Goal: Communication & Community: Answer question/provide support

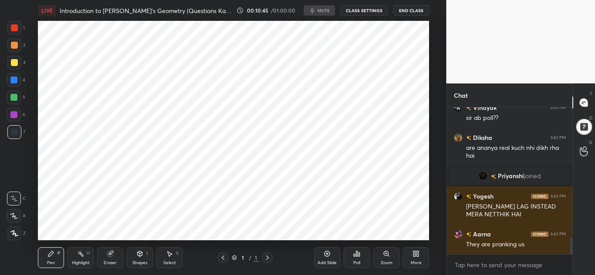
scroll to position [1169, 0]
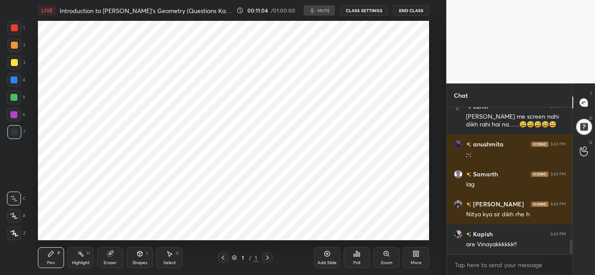
scroll to position [1361, 0]
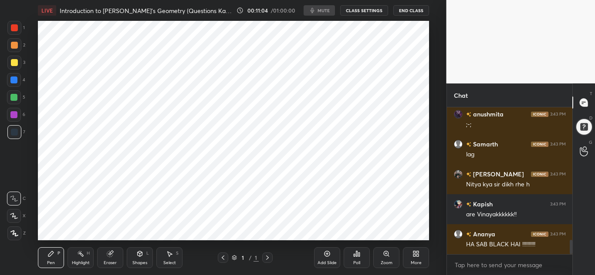
click at [366, 13] on button "CLASS SETTINGS" at bounding box center [364, 10] width 48 height 10
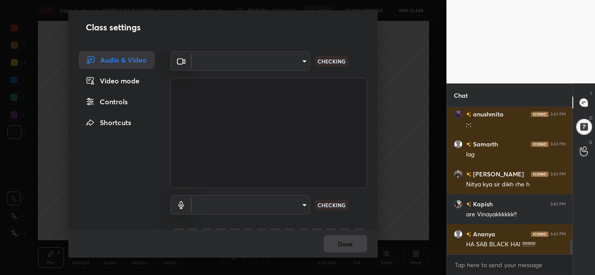
click at [138, 86] on div "Video mode" at bounding box center [117, 80] width 76 height 17
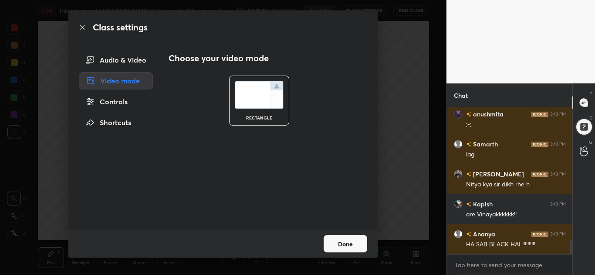
click at [334, 242] on button "Done" at bounding box center [345, 243] width 44 height 17
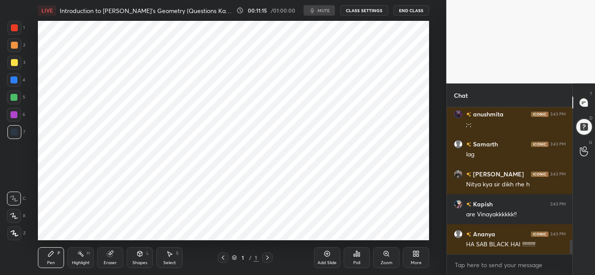
scroll to position [1391, 0]
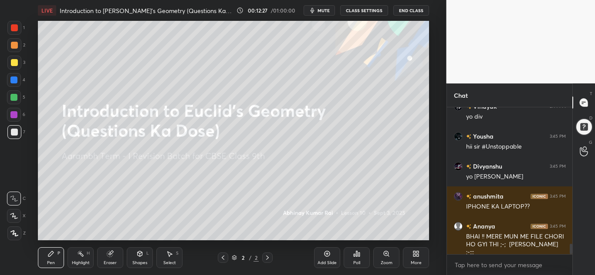
click at [413, 255] on icon at bounding box center [414, 256] width 2 height 2
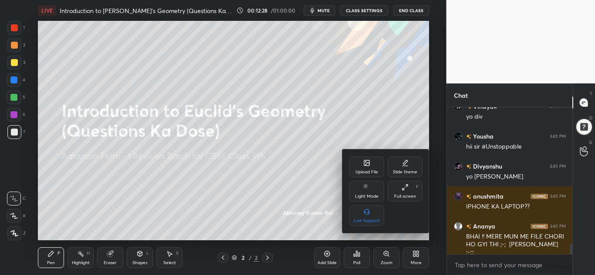
scroll to position [1938, 0]
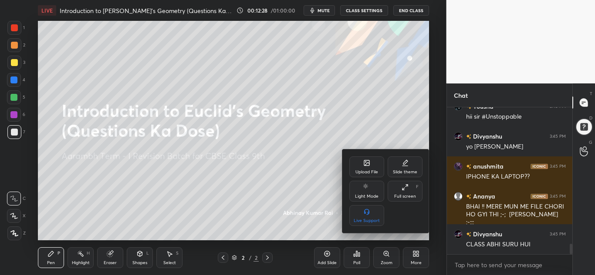
click at [358, 167] on div "Upload File" at bounding box center [366, 167] width 35 height 21
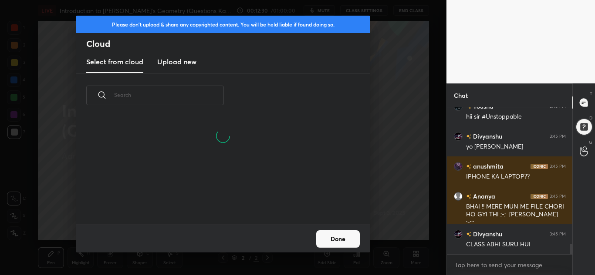
click at [338, 234] on button "Done" at bounding box center [338, 239] width 44 height 17
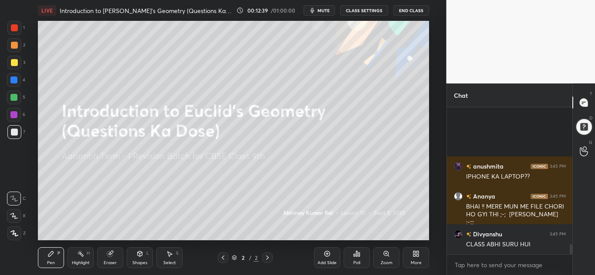
scroll to position [2028, 0]
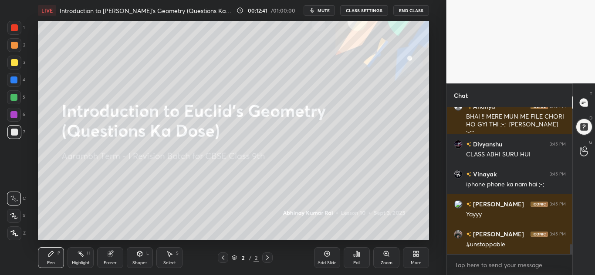
click at [413, 261] on div "More" at bounding box center [415, 263] width 11 height 4
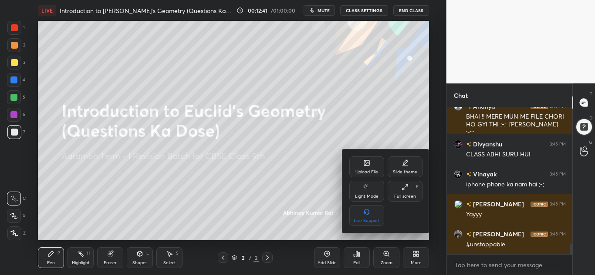
scroll to position [2058, 0]
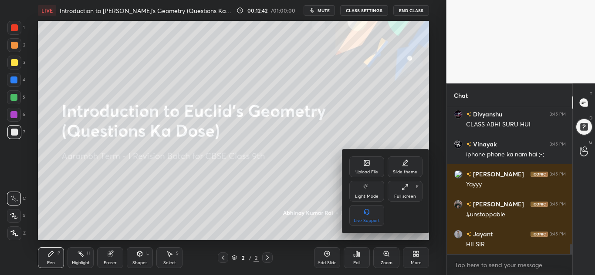
click at [355, 174] on div "Upload File" at bounding box center [366, 172] width 23 height 4
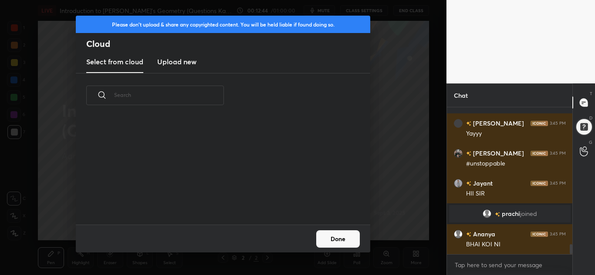
scroll to position [1993, 0]
click at [177, 64] on h3 "Upload new" at bounding box center [176, 62] width 39 height 10
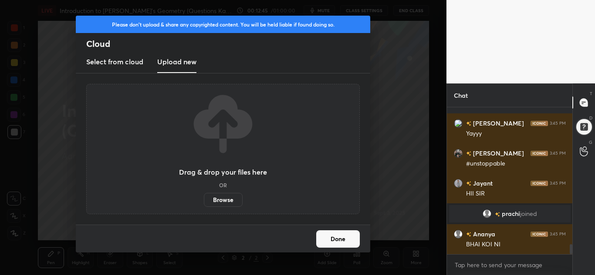
click at [216, 201] on label "Browse" at bounding box center [223, 200] width 39 height 14
click at [204, 201] on input "Browse" at bounding box center [204, 200] width 0 height 14
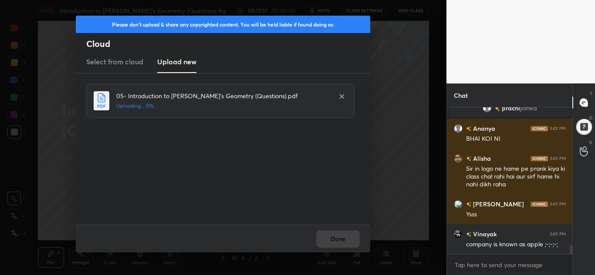
scroll to position [2153, 0]
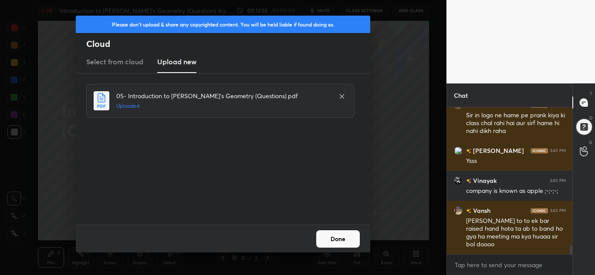
click at [341, 239] on button "Done" at bounding box center [338, 239] width 44 height 17
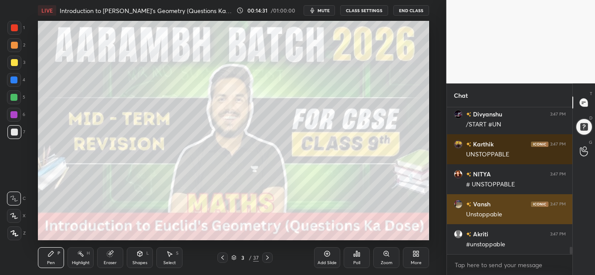
scroll to position [2847, 0]
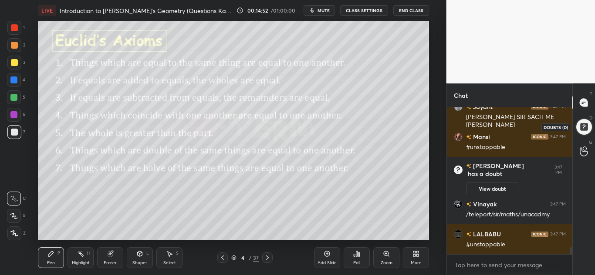
click at [580, 127] on div at bounding box center [583, 127] width 18 height 18
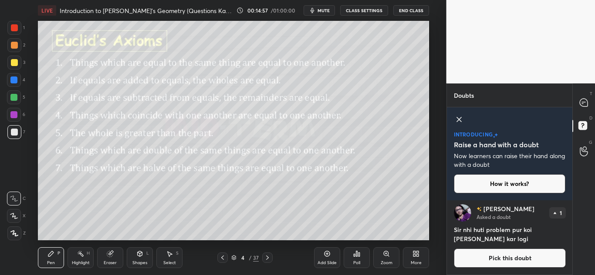
click at [457, 119] on icon at bounding box center [459, 119] width 10 height 10
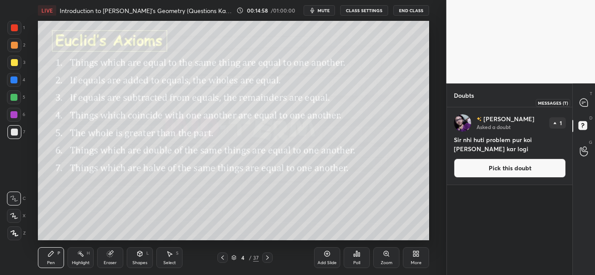
click at [580, 105] on icon at bounding box center [583, 103] width 8 height 8
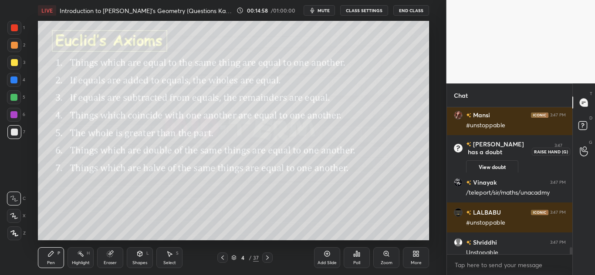
click at [581, 156] on icon at bounding box center [583, 152] width 8 height 10
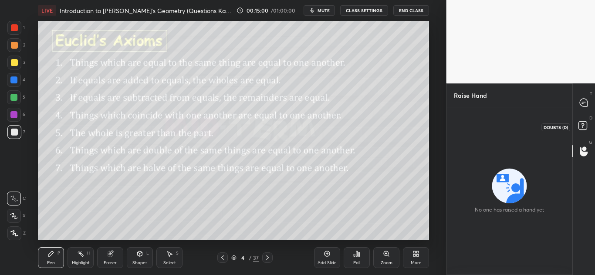
click at [582, 126] on icon at bounding box center [582, 125] width 3 height 3
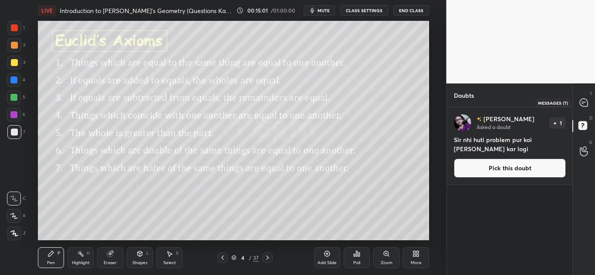
click at [583, 101] on icon at bounding box center [583, 103] width 8 height 8
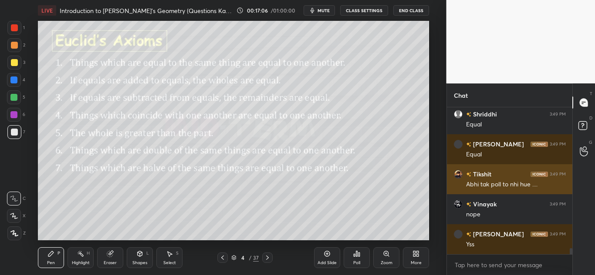
scroll to position [3448, 0]
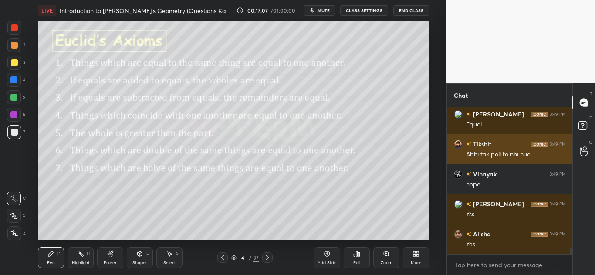
click at [518, 242] on div "Yes" at bounding box center [516, 245] width 100 height 9
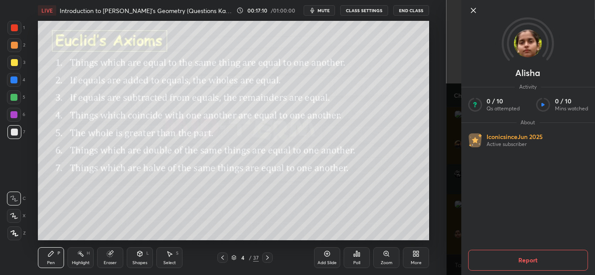
click at [469, 12] on icon at bounding box center [472, 10] width 10 height 10
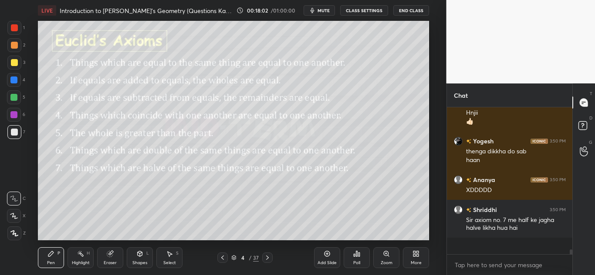
scroll to position [3683, 0]
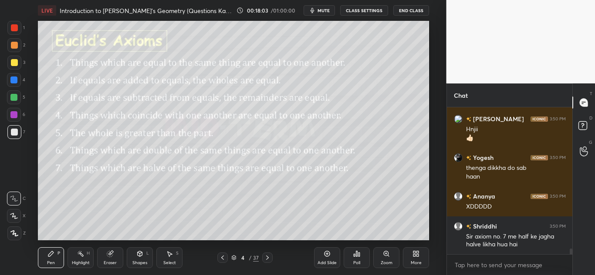
click at [11, 100] on div at bounding box center [13, 97] width 7 height 7
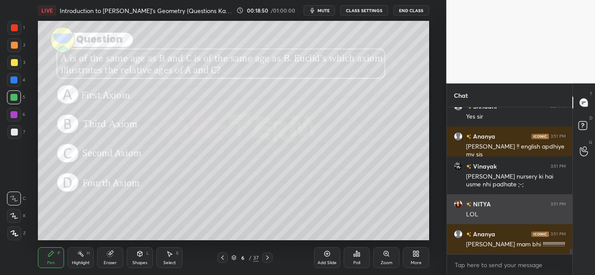
scroll to position [3999, 0]
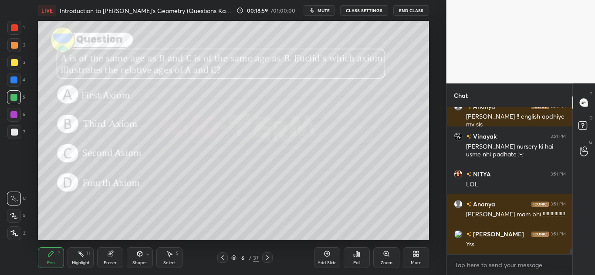
click at [356, 259] on div "Poll" at bounding box center [356, 258] width 26 height 21
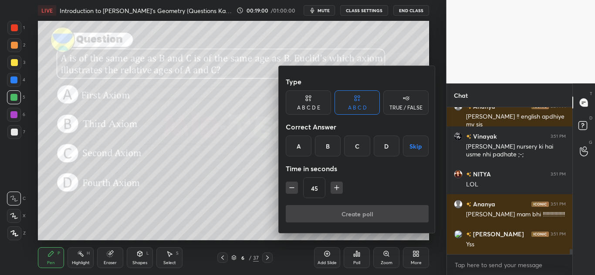
scroll to position [4029, 0]
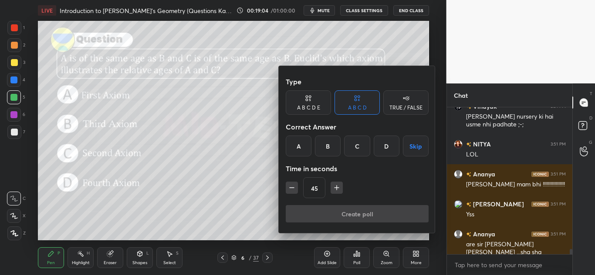
click at [299, 146] on div "A" at bounding box center [299, 146] width 26 height 21
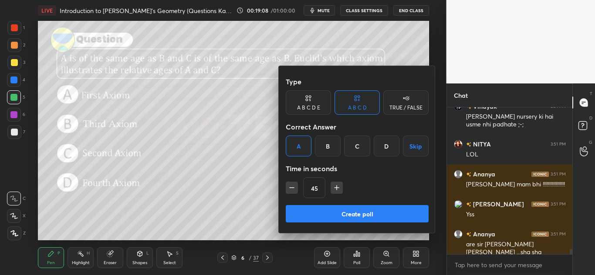
scroll to position [127, 123]
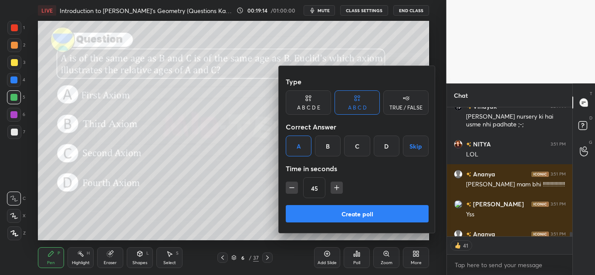
click at [344, 214] on button "Create poll" at bounding box center [357, 213] width 143 height 17
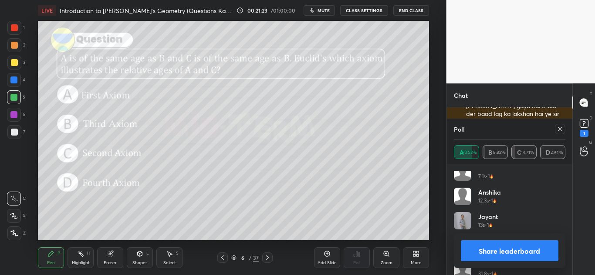
scroll to position [467, 0]
click at [494, 253] on button "Share leaderboard" at bounding box center [509, 251] width 98 height 21
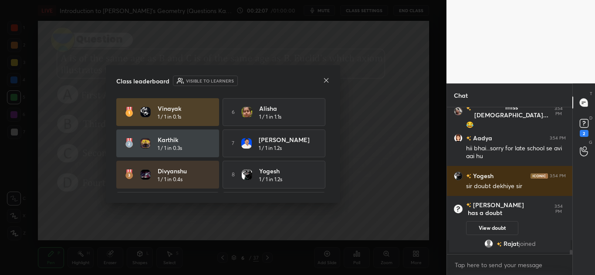
scroll to position [4612, 0]
click at [585, 121] on rect at bounding box center [583, 124] width 8 height 8
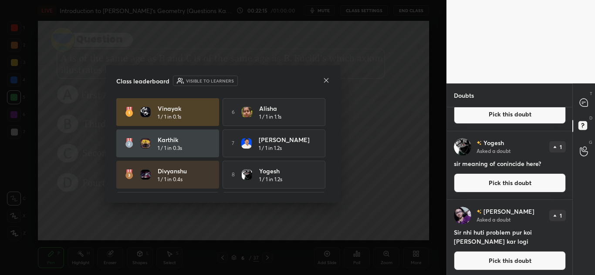
scroll to position [47, 0]
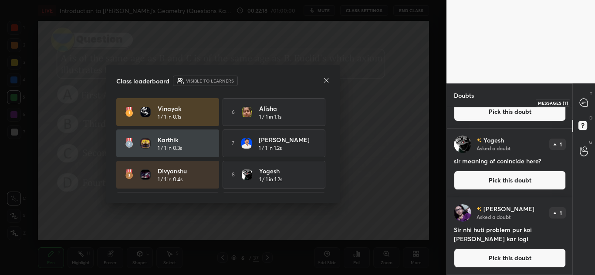
click at [580, 102] on icon at bounding box center [583, 103] width 8 height 8
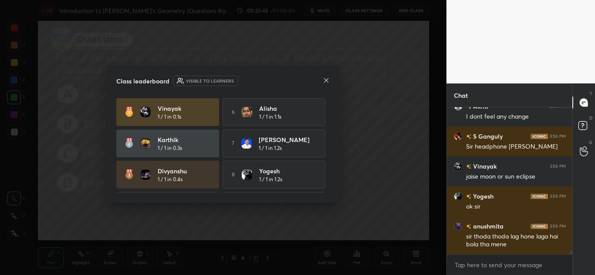
scroll to position [5196, 0]
click at [325, 81] on icon at bounding box center [326, 80] width 7 height 7
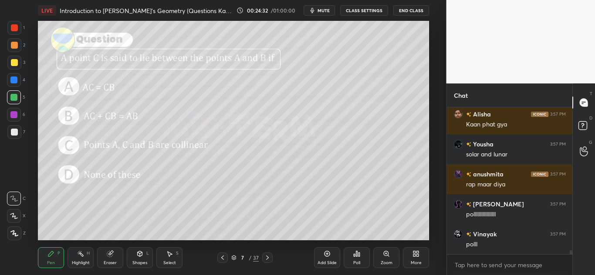
scroll to position [5389, 0]
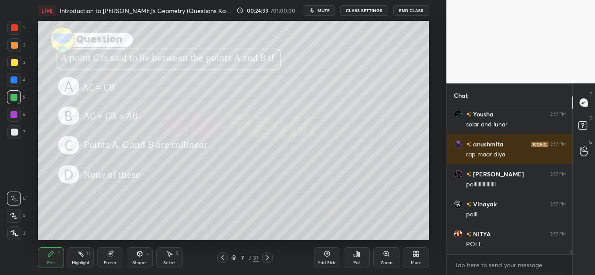
click at [354, 260] on div "Poll" at bounding box center [356, 258] width 26 height 21
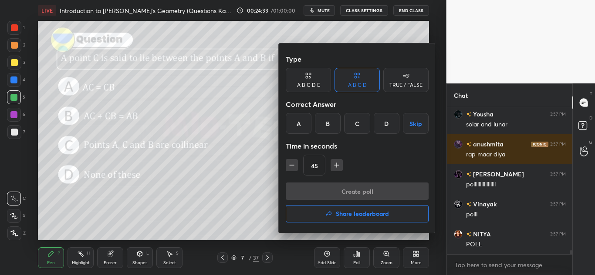
scroll to position [5419, 0]
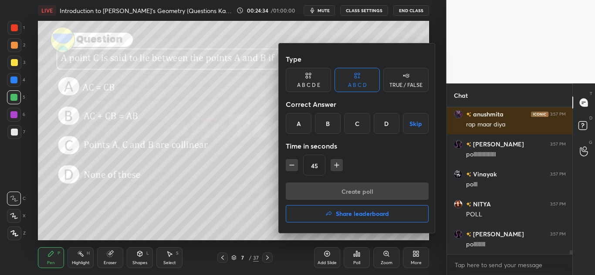
click at [331, 125] on div "B" at bounding box center [328, 123] width 26 height 21
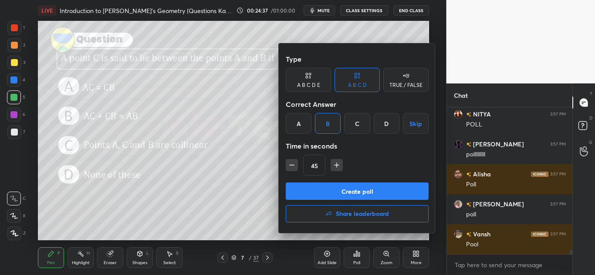
scroll to position [5539, 0]
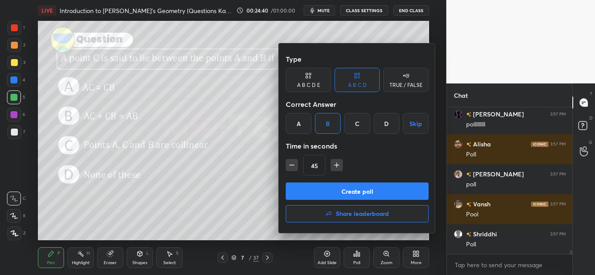
click at [328, 190] on button "Create poll" at bounding box center [357, 191] width 143 height 17
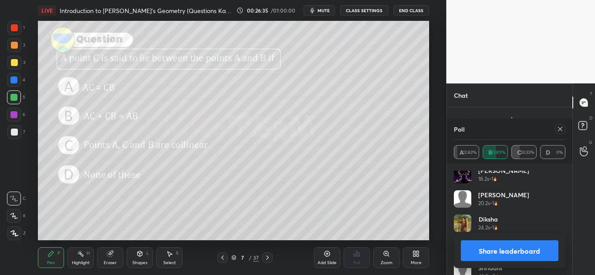
scroll to position [6037, 0]
click at [502, 250] on button "Share leaderboard" at bounding box center [509, 251] width 98 height 21
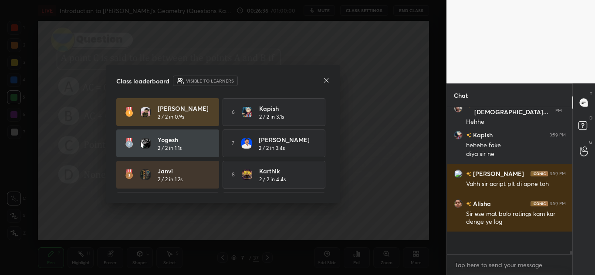
scroll to position [142, 123]
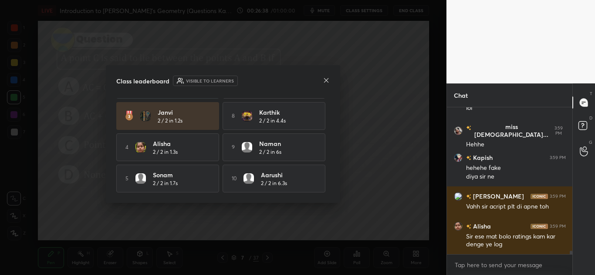
click at [325, 81] on icon at bounding box center [326, 80] width 7 height 7
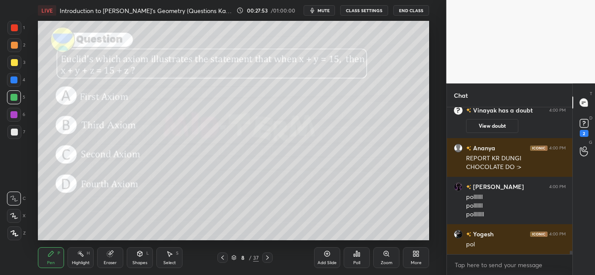
scroll to position [6403, 0]
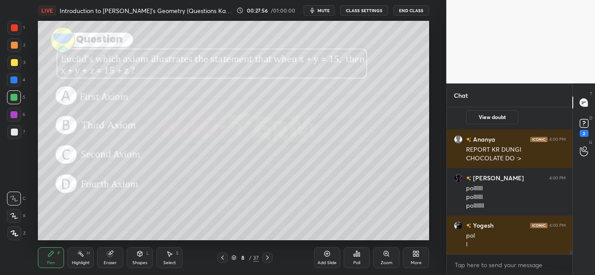
click at [356, 254] on icon at bounding box center [356, 254] width 1 height 5
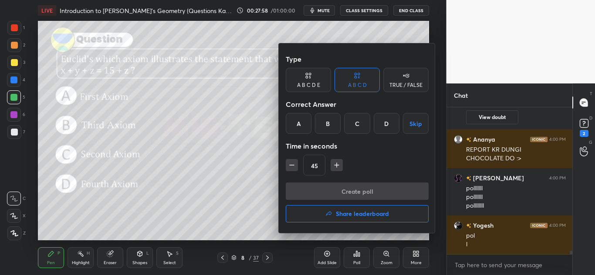
click at [353, 126] on div "C" at bounding box center [357, 123] width 26 height 21
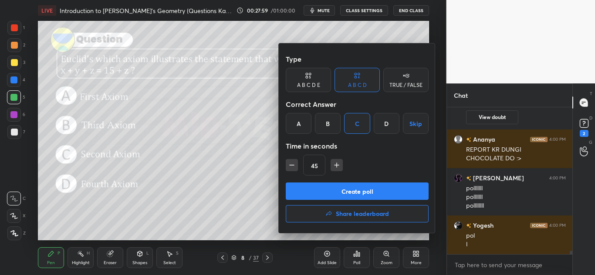
click at [347, 189] on button "Create poll" at bounding box center [357, 191] width 143 height 17
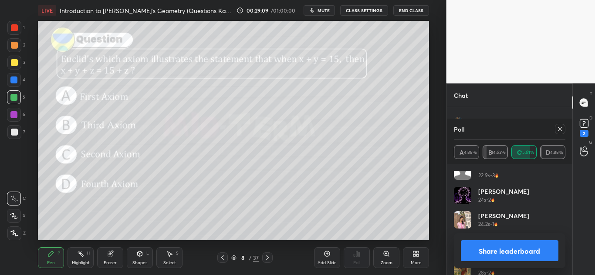
scroll to position [637, 0]
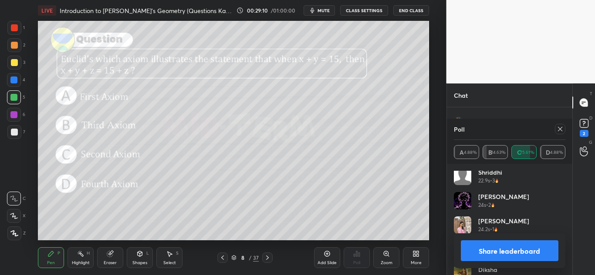
click at [498, 250] on button "Share leaderboard" at bounding box center [509, 251] width 98 height 21
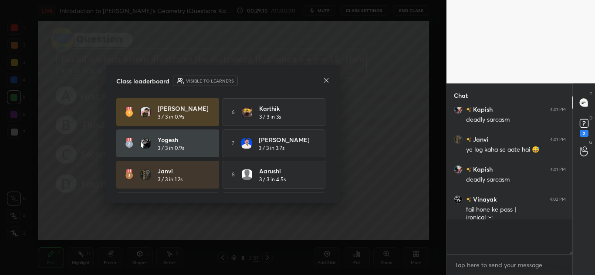
scroll to position [163, 123]
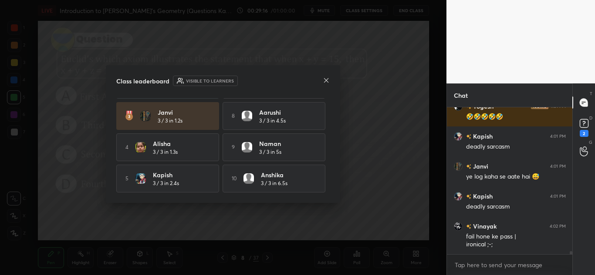
click at [327, 81] on icon at bounding box center [326, 80] width 7 height 7
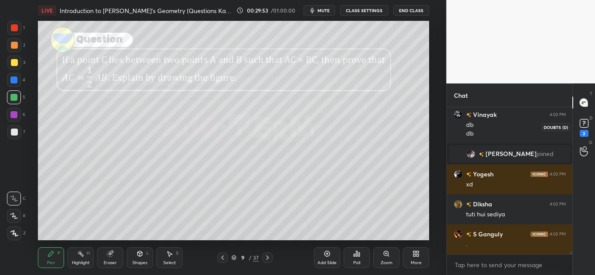
click at [585, 123] on rect at bounding box center [583, 124] width 8 height 8
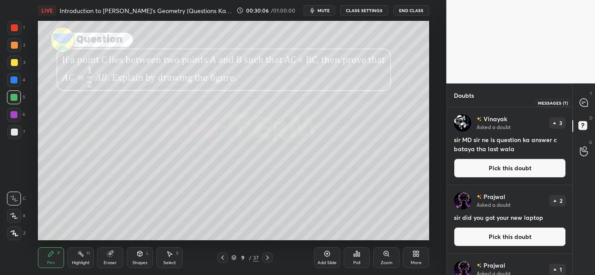
click at [585, 104] on icon at bounding box center [583, 103] width 8 height 8
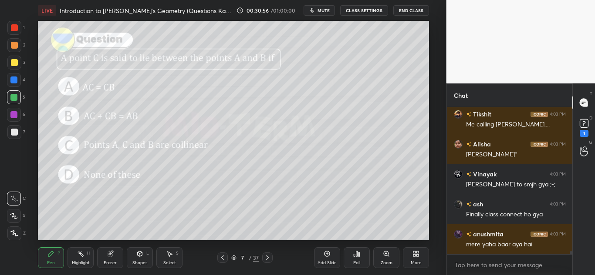
scroll to position [7029, 0]
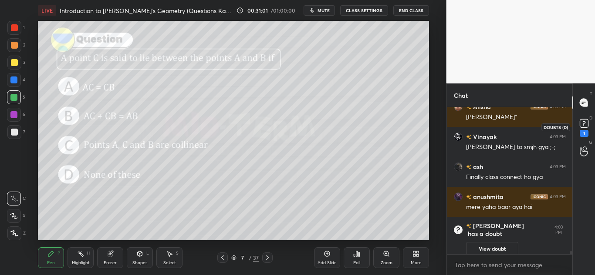
click at [582, 126] on rect at bounding box center [583, 124] width 8 height 8
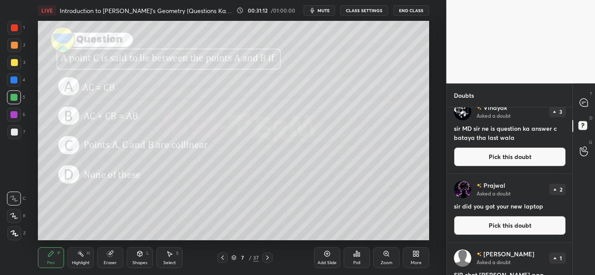
scroll to position [0, 0]
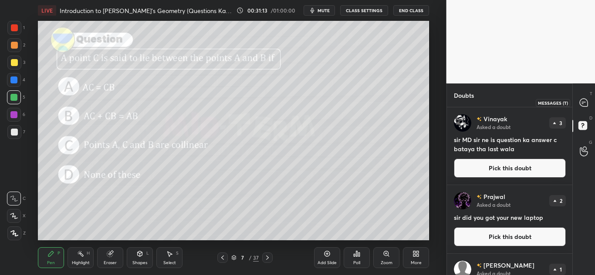
click at [582, 103] on icon at bounding box center [583, 103] width 8 height 8
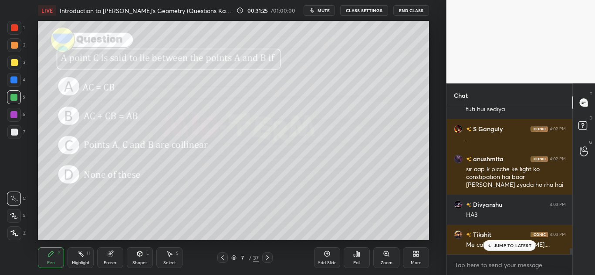
scroll to position [7032, 0]
click at [495, 243] on p "1 NEW MESSAGE" at bounding box center [512, 245] width 37 height 5
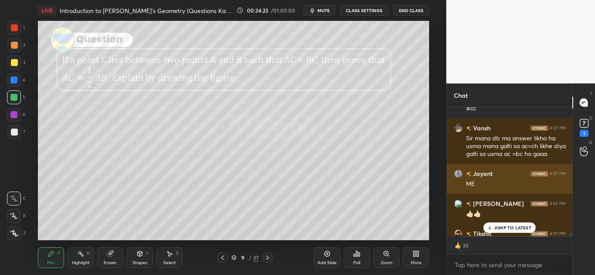
scroll to position [144, 123]
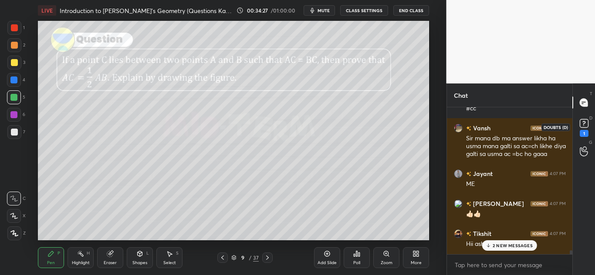
click at [585, 131] on div "1" at bounding box center [583, 133] width 9 height 7
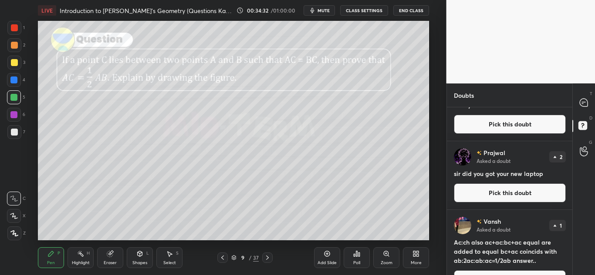
scroll to position [0, 0]
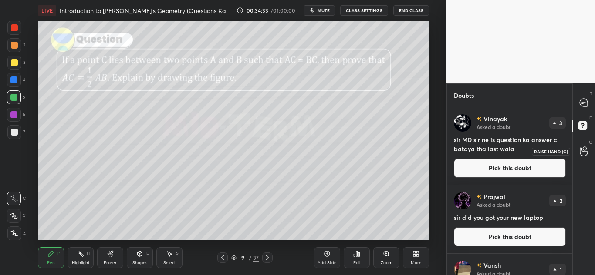
click at [579, 149] on icon at bounding box center [583, 152] width 8 height 10
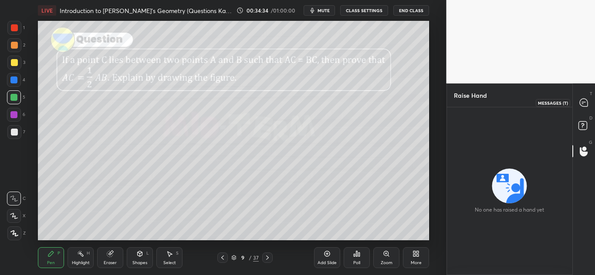
click at [585, 101] on icon at bounding box center [583, 103] width 8 height 8
type textarea "x"
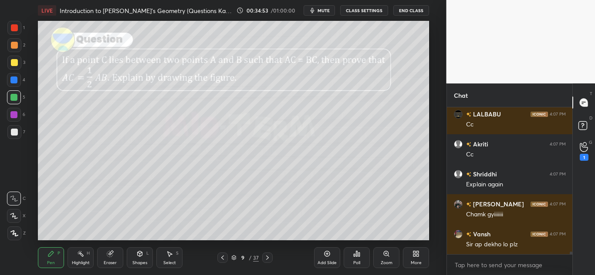
scroll to position [7702, 0]
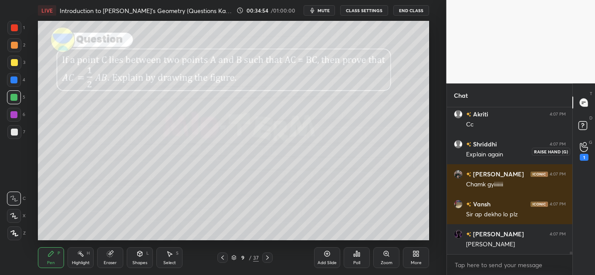
click at [583, 147] on icon at bounding box center [583, 147] width 8 height 9
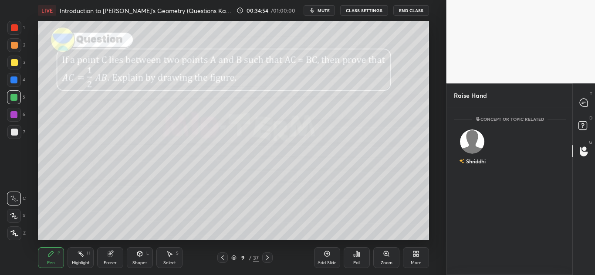
scroll to position [3, 3]
click at [470, 144] on img "grid" at bounding box center [472, 142] width 24 height 24
click at [467, 170] on button "INVITE" at bounding box center [471, 167] width 29 height 11
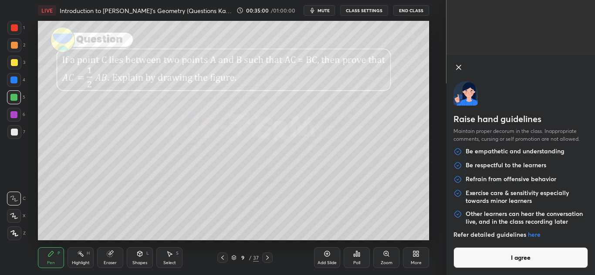
click at [493, 259] on button "I agree" at bounding box center [520, 258] width 135 height 21
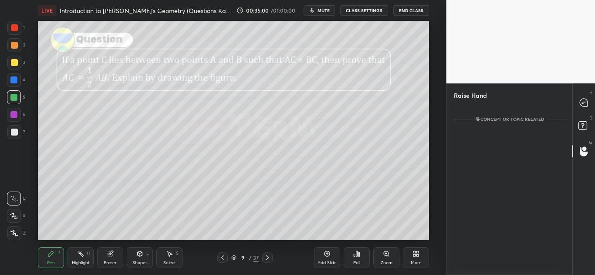
scroll to position [130, 123]
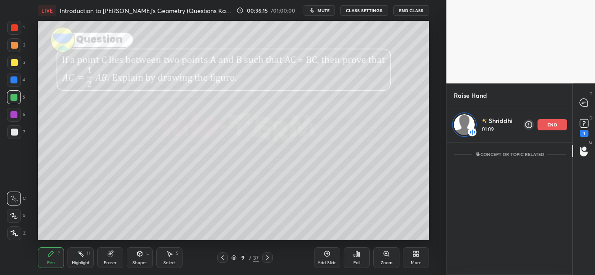
click at [12, 82] on div at bounding box center [13, 80] width 7 height 7
click at [234, 255] on icon at bounding box center [233, 257] width 5 height 5
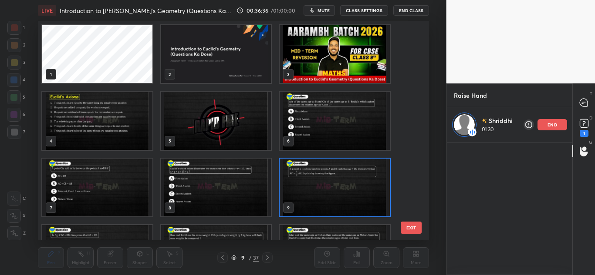
scroll to position [217, 386]
click at [112, 124] on img "grid" at bounding box center [97, 121] width 110 height 58
click at [114, 129] on img "grid" at bounding box center [97, 121] width 110 height 58
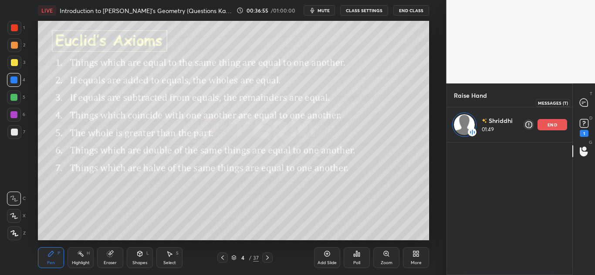
click at [581, 103] on icon at bounding box center [583, 103] width 8 height 8
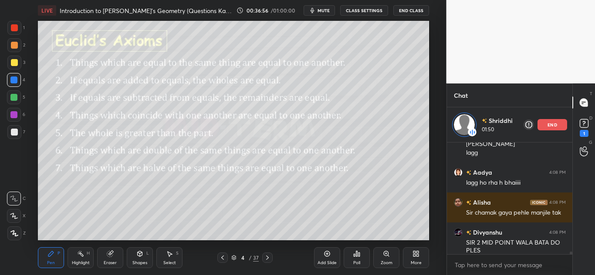
click at [232, 257] on icon at bounding box center [233, 257] width 5 height 5
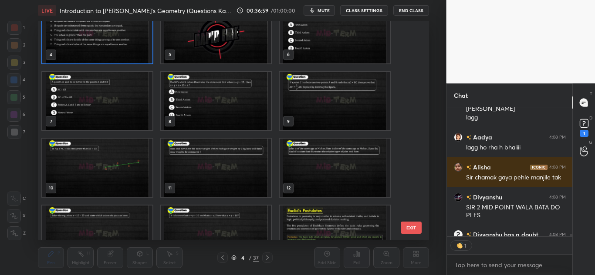
scroll to position [86, 0]
click at [131, 110] on img "grid" at bounding box center [97, 102] width 110 height 58
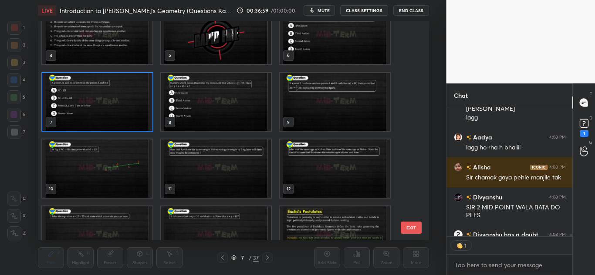
click at [132, 114] on img "grid" at bounding box center [97, 102] width 110 height 58
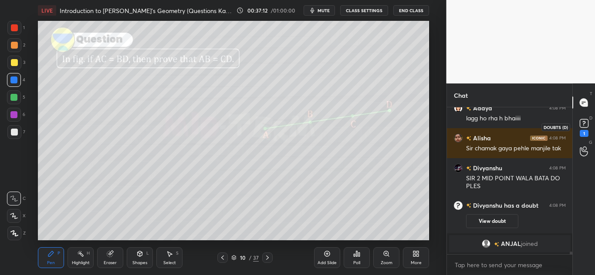
scroll to position [8037, 0]
click at [581, 125] on rect at bounding box center [583, 124] width 8 height 8
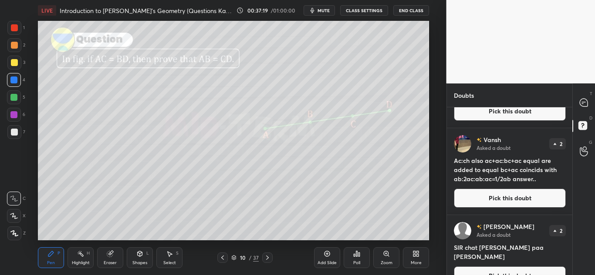
scroll to position [0, 0]
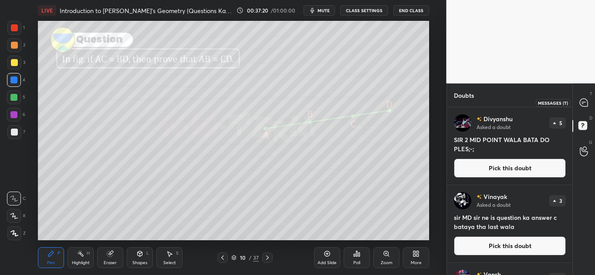
click at [583, 101] on icon at bounding box center [583, 103] width 8 height 8
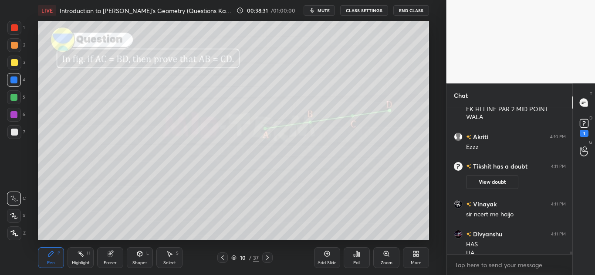
scroll to position [8044, 0]
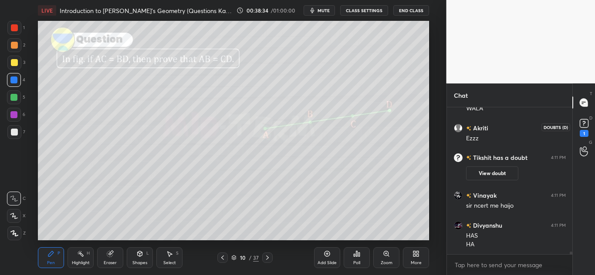
click at [583, 121] on rect at bounding box center [583, 124] width 8 height 8
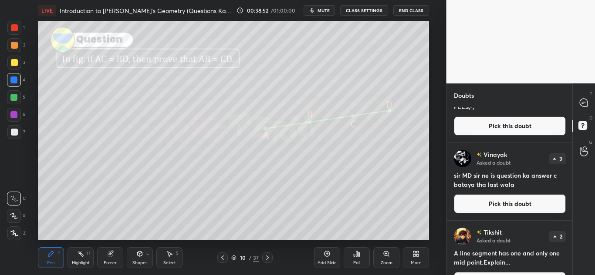
scroll to position [0, 0]
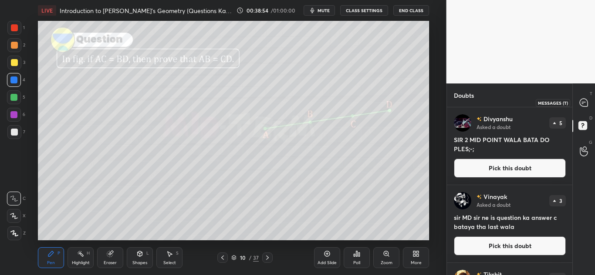
click at [583, 103] on icon at bounding box center [583, 103] width 8 height 8
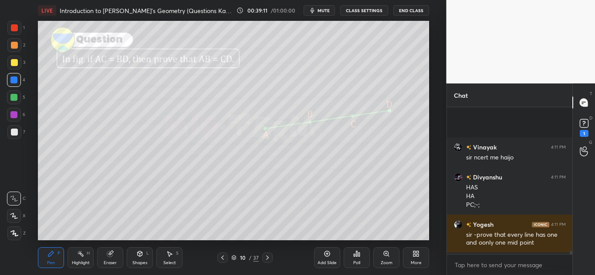
scroll to position [8366, 0]
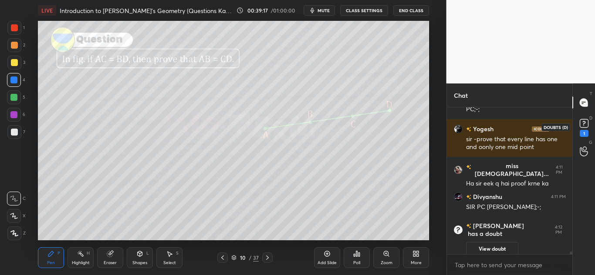
click at [579, 122] on rect at bounding box center [583, 124] width 8 height 8
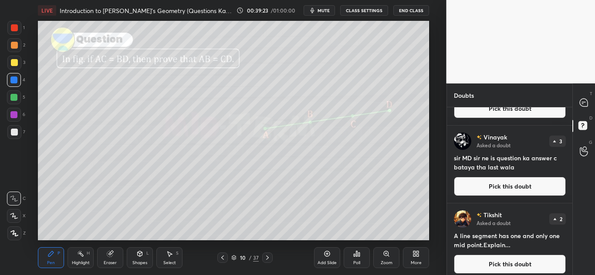
scroll to position [0, 0]
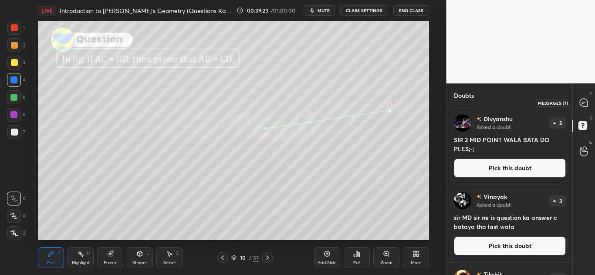
click at [585, 101] on icon at bounding box center [583, 103] width 8 height 8
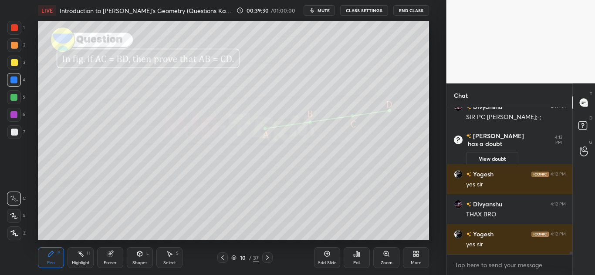
scroll to position [8234, 0]
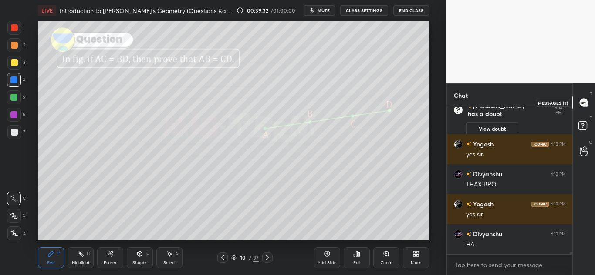
click at [583, 100] on icon at bounding box center [583, 103] width 8 height 8
click at [581, 129] on rect at bounding box center [582, 126] width 8 height 8
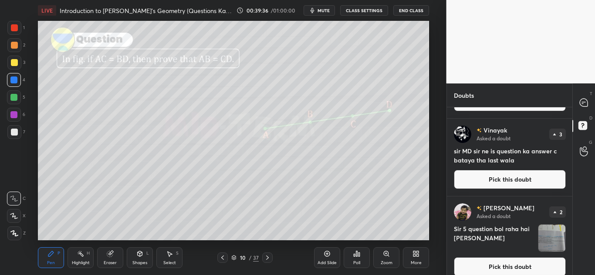
click at [551, 242] on img "grid" at bounding box center [551, 238] width 27 height 27
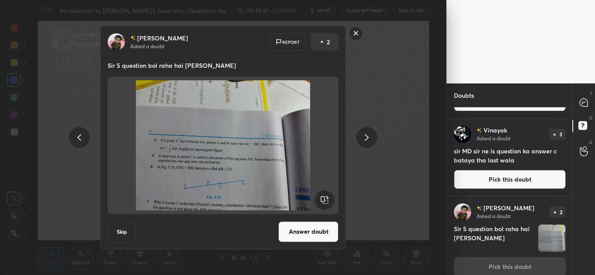
scroll to position [75, 0]
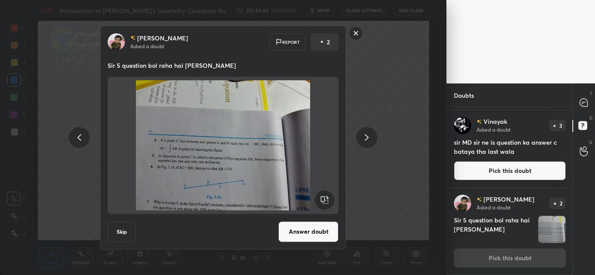
click at [314, 234] on button "Answer doubt" at bounding box center [308, 232] width 60 height 21
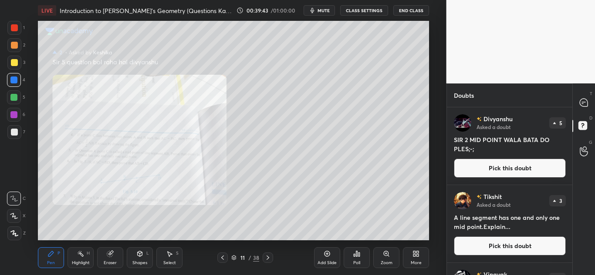
click at [386, 259] on div "Zoom" at bounding box center [386, 258] width 26 height 21
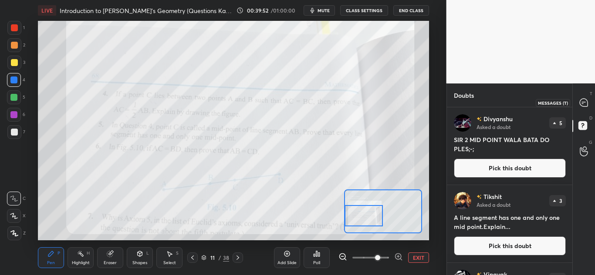
click at [587, 104] on icon at bounding box center [583, 103] width 8 height 8
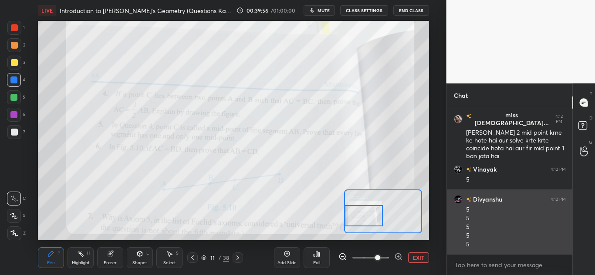
scroll to position [8613, 0]
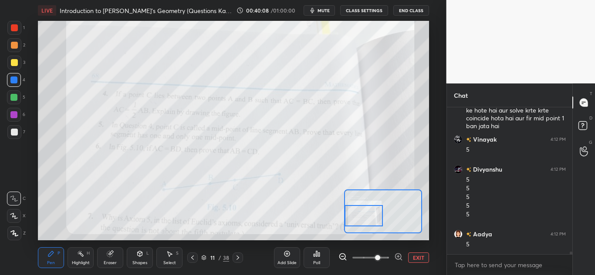
click at [13, 99] on div at bounding box center [13, 97] width 7 height 7
click at [13, 47] on div at bounding box center [14, 45] width 7 height 7
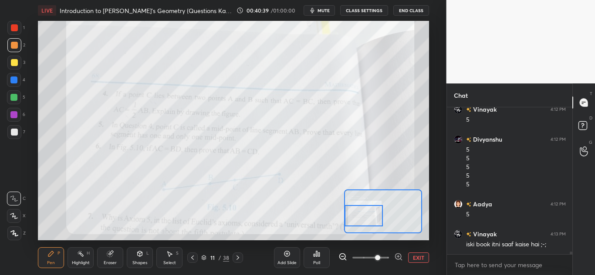
click at [13, 30] on div at bounding box center [14, 27] width 7 height 7
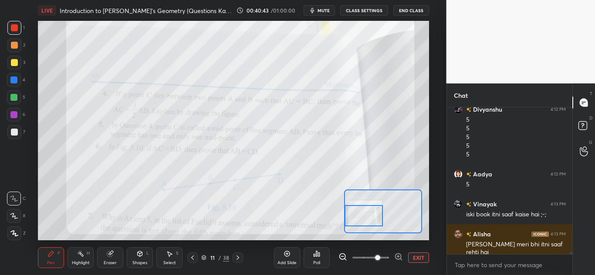
scroll to position [8703, 0]
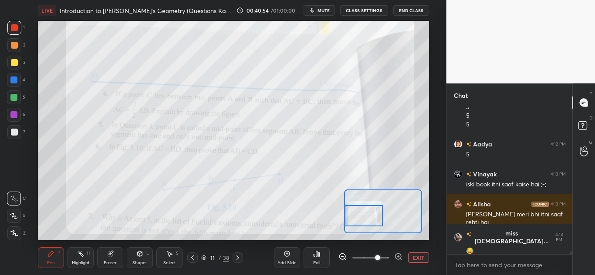
click at [13, 80] on div at bounding box center [13, 80] width 7 height 7
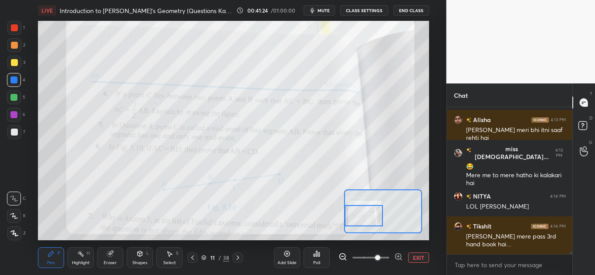
scroll to position [8818, 0]
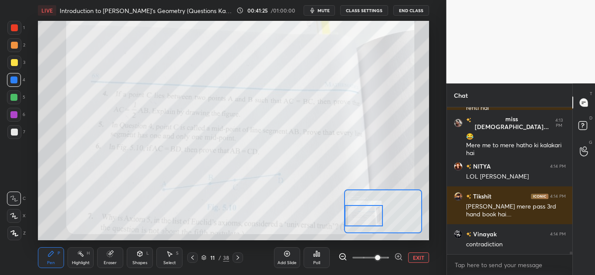
click at [16, 114] on div at bounding box center [13, 114] width 7 height 7
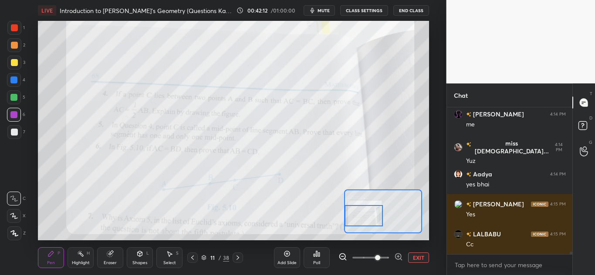
scroll to position [8785, 0]
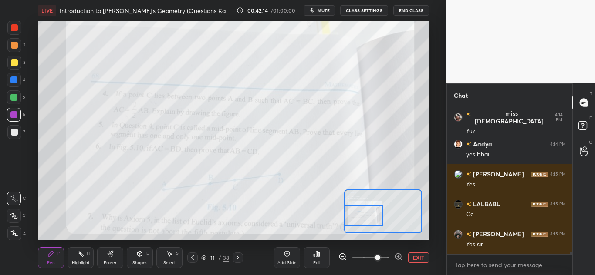
click at [12, 29] on div at bounding box center [14, 27] width 7 height 7
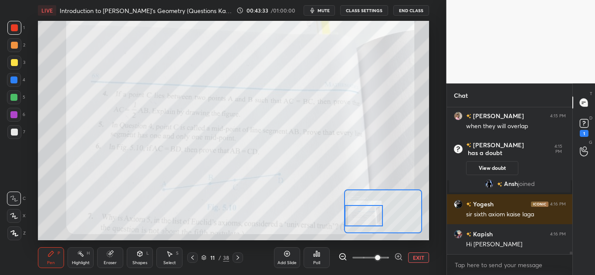
scroll to position [8852, 0]
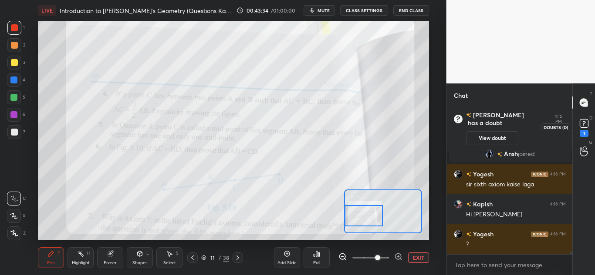
click at [585, 120] on rect at bounding box center [583, 124] width 8 height 8
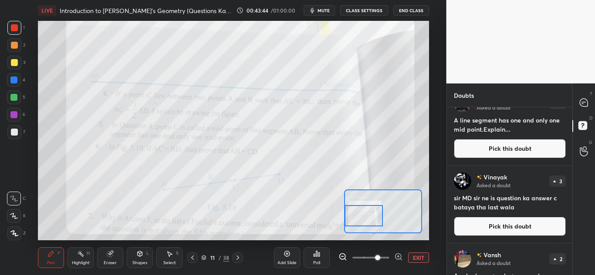
scroll to position [0, 0]
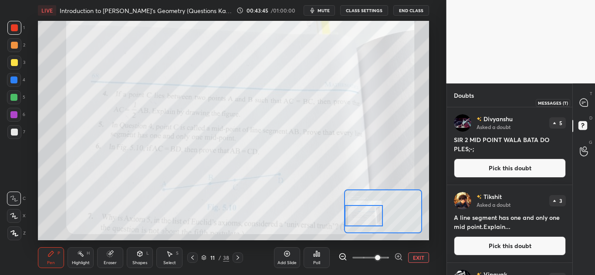
click at [586, 100] on icon at bounding box center [583, 103] width 8 height 8
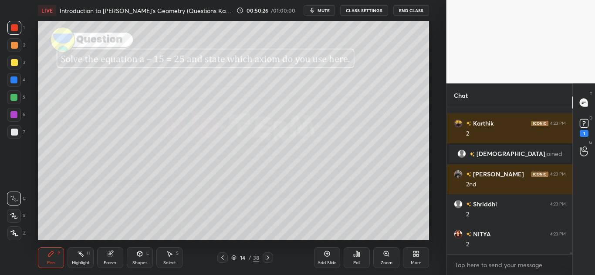
scroll to position [11695, 0]
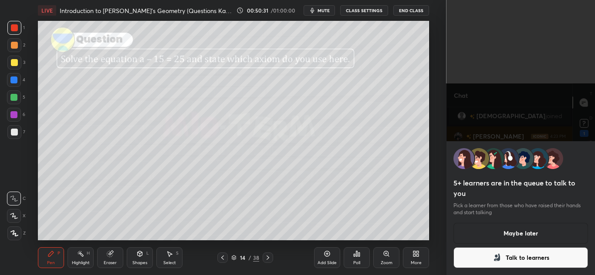
click at [512, 235] on button "Maybe later" at bounding box center [520, 233] width 135 height 21
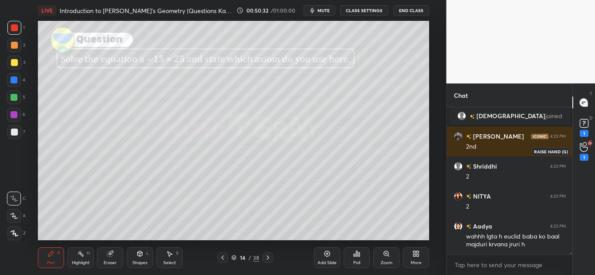
click at [586, 151] on icon at bounding box center [583, 147] width 8 height 9
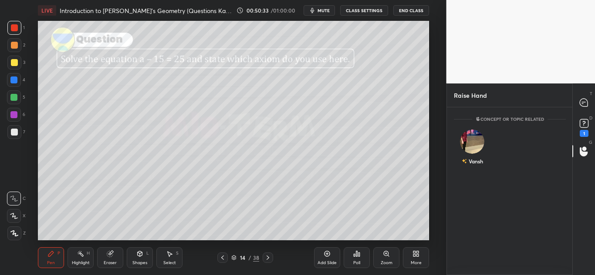
scroll to position [3, 3]
click at [461, 137] on div "Vansh" at bounding box center [472, 149] width 37 height 50
click at [467, 168] on button "INVITE" at bounding box center [471, 167] width 29 height 11
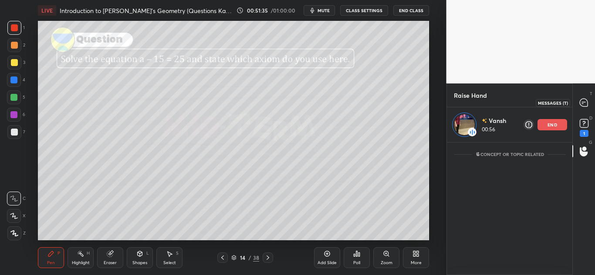
click at [580, 104] on icon at bounding box center [583, 103] width 8 height 8
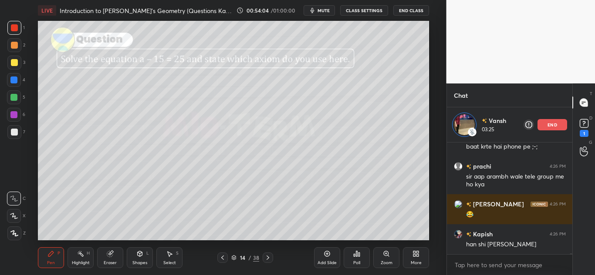
scroll to position [12397, 0]
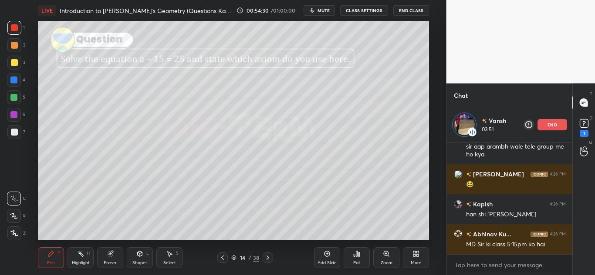
click at [110, 255] on icon at bounding box center [110, 255] width 6 height 6
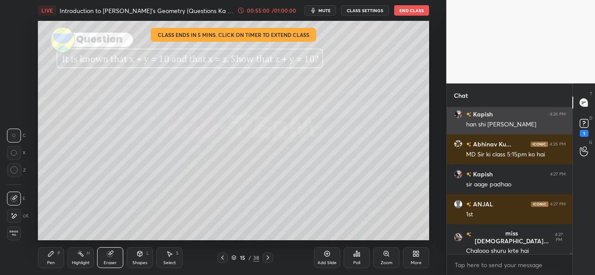
scroll to position [12481, 0]
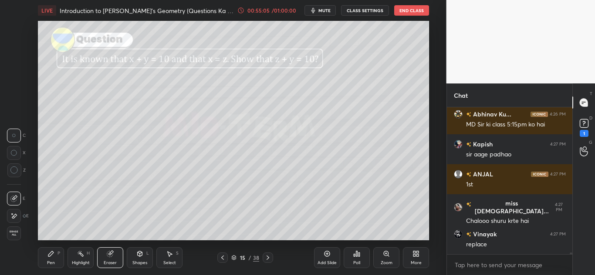
click at [55, 255] on div "Pen P" at bounding box center [51, 258] width 26 height 21
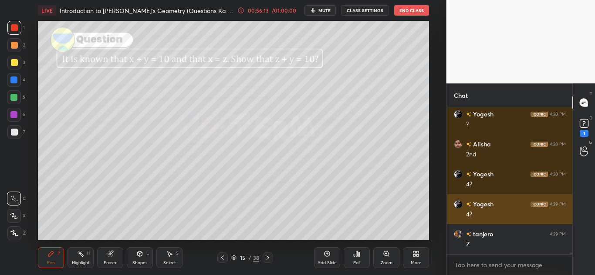
scroll to position [13347, 0]
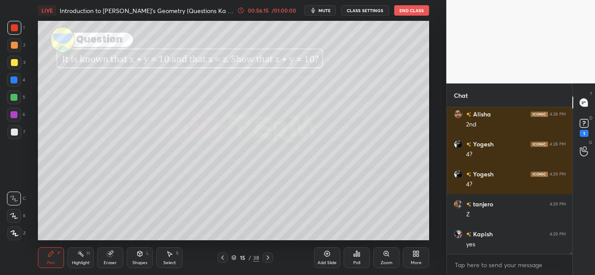
click at [13, 64] on div at bounding box center [14, 62] width 7 height 7
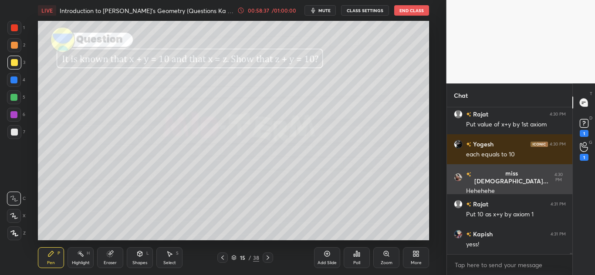
scroll to position [14308, 0]
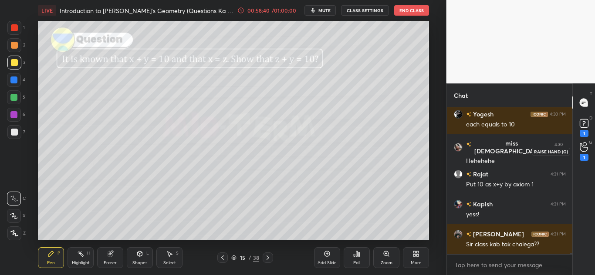
click at [588, 153] on div "1" at bounding box center [583, 152] width 17 height 16
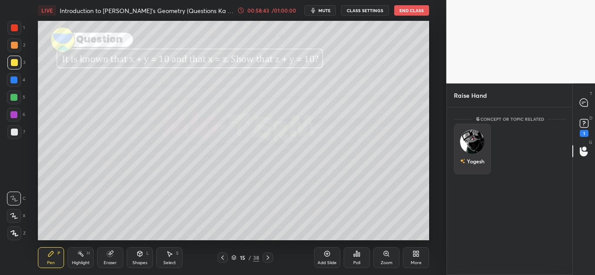
click at [470, 144] on img "grid" at bounding box center [472, 142] width 24 height 24
click at [470, 171] on button "INVITE" at bounding box center [471, 167] width 29 height 11
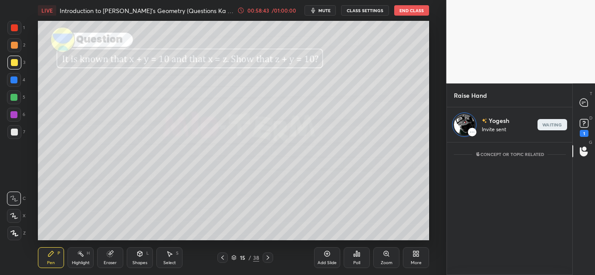
scroll to position [130, 123]
click at [110, 259] on div "Eraser" at bounding box center [110, 258] width 26 height 21
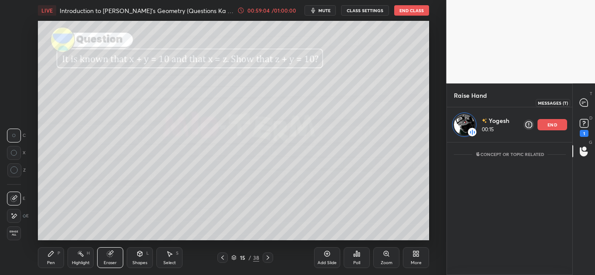
click at [581, 101] on icon at bounding box center [583, 103] width 8 height 8
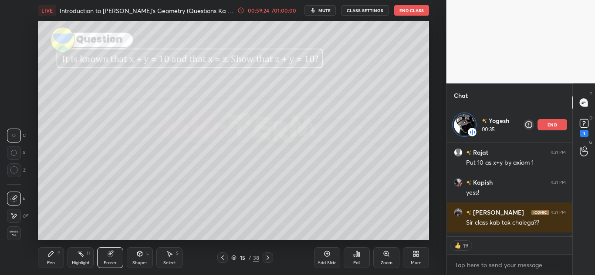
scroll to position [14355, 0]
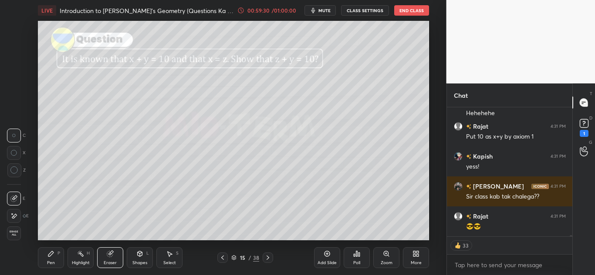
click at [53, 257] on icon at bounding box center [50, 254] width 7 height 7
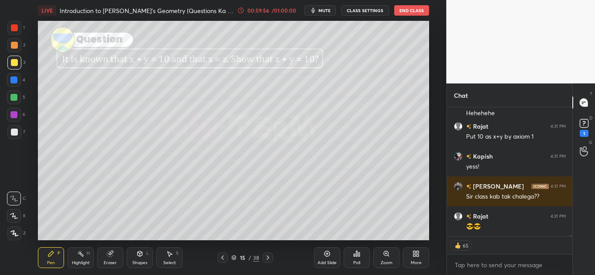
click at [231, 257] on icon at bounding box center [233, 257] width 5 height 5
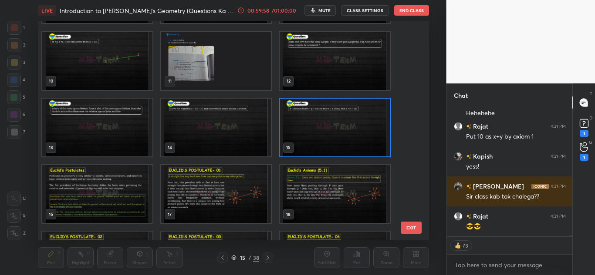
scroll to position [194, 0]
click at [118, 192] on img "grid" at bounding box center [97, 194] width 110 height 58
click at [121, 198] on img "grid" at bounding box center [97, 194] width 110 height 58
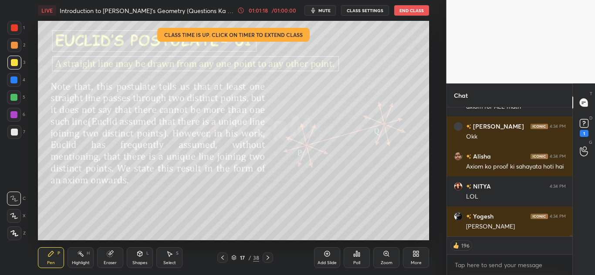
scroll to position [14867, 0]
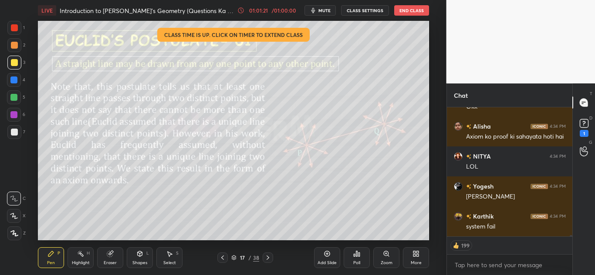
click at [233, 255] on div "17 / 38" at bounding box center [245, 258] width 28 height 8
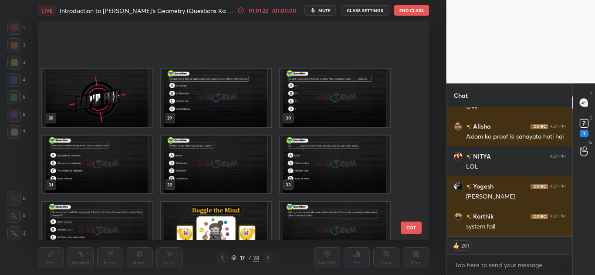
scroll to position [648, 0]
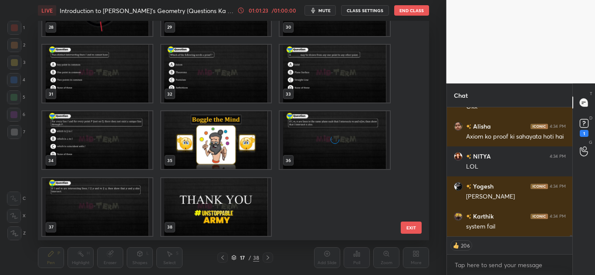
click at [205, 201] on img "grid" at bounding box center [216, 207] width 110 height 58
click at [206, 205] on img "grid" at bounding box center [216, 207] width 110 height 58
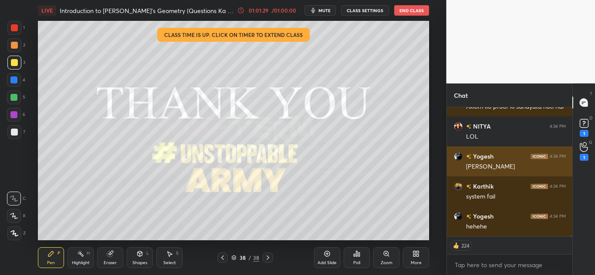
scroll to position [14927, 0]
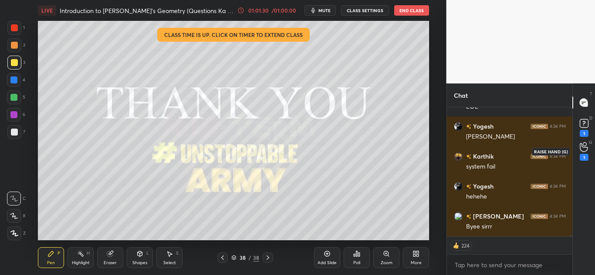
click at [578, 154] on div "1" at bounding box center [583, 152] width 17 height 16
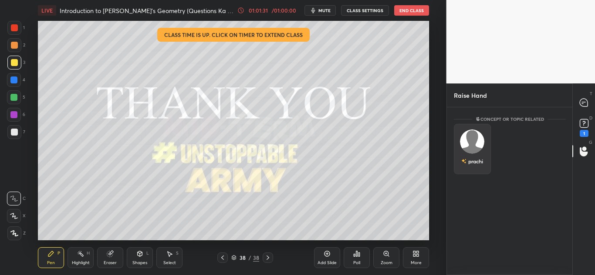
click at [471, 144] on img "grid" at bounding box center [472, 142] width 24 height 24
click at [470, 168] on button "INVITE" at bounding box center [471, 167] width 29 height 11
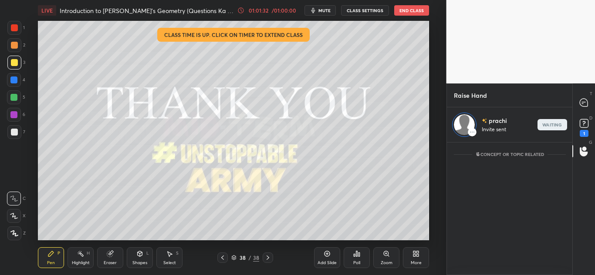
scroll to position [130, 123]
click at [578, 102] on div at bounding box center [583, 103] width 17 height 16
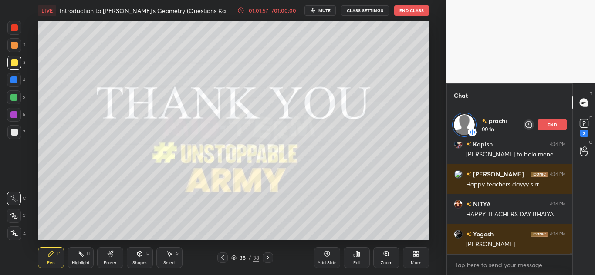
scroll to position [14124, 0]
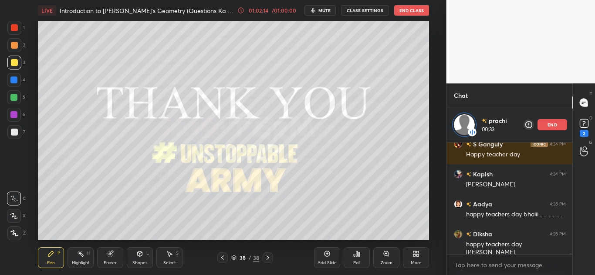
click at [232, 257] on icon at bounding box center [234, 257] width 4 height 2
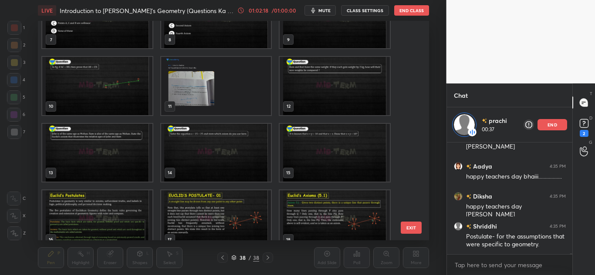
click at [309, 153] on img "grid" at bounding box center [335, 153] width 110 height 58
click at [309, 158] on img "grid" at bounding box center [335, 153] width 110 height 58
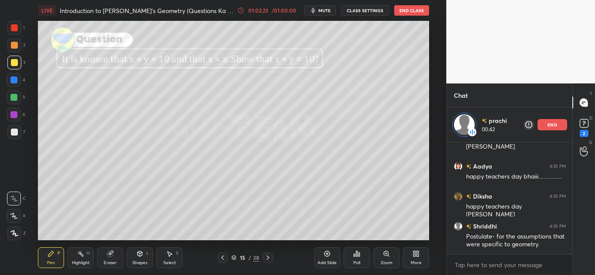
click at [113, 258] on div "Eraser" at bounding box center [110, 258] width 26 height 21
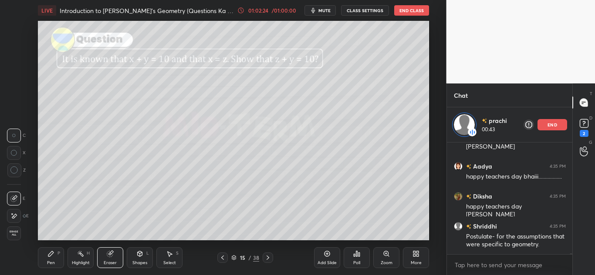
click at [11, 232] on span "Erase all" at bounding box center [13, 234] width 13 height 6
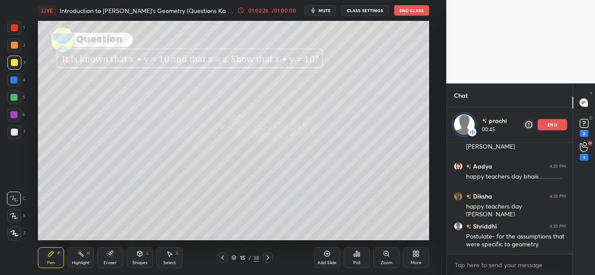
click at [14, 29] on div at bounding box center [14, 27] width 7 height 7
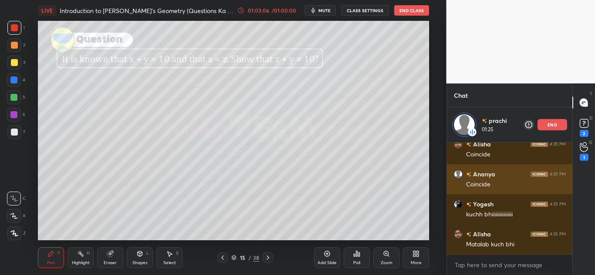
scroll to position [14764, 0]
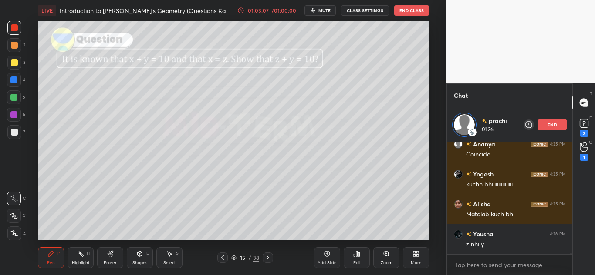
click at [111, 254] on icon at bounding box center [110, 255] width 6 height 6
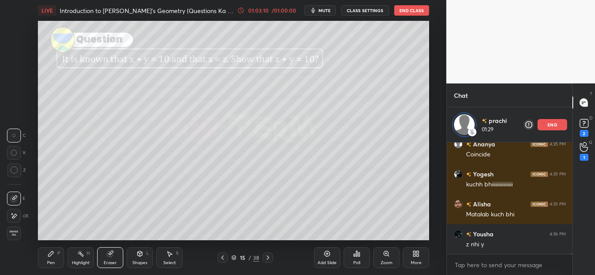
click at [51, 257] on icon at bounding box center [50, 254] width 7 height 7
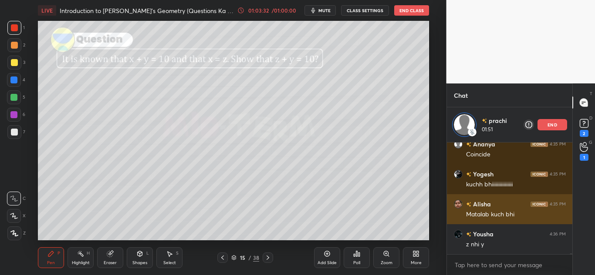
scroll to position [14802, 0]
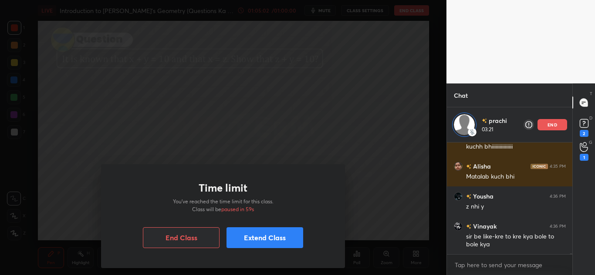
click at [260, 233] on button "Extend Class" at bounding box center [264, 238] width 77 height 21
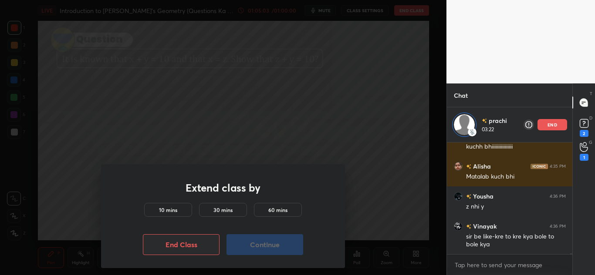
click at [175, 207] on h5 "10 mins" at bounding box center [168, 210] width 18 height 8
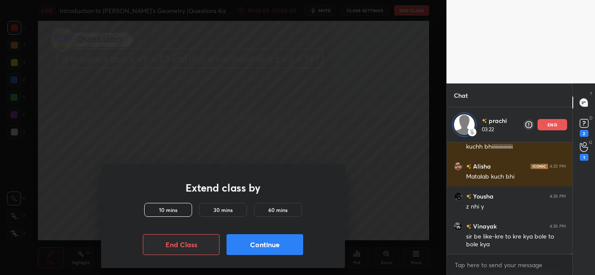
click at [186, 244] on button "End Class" at bounding box center [181, 245] width 77 height 21
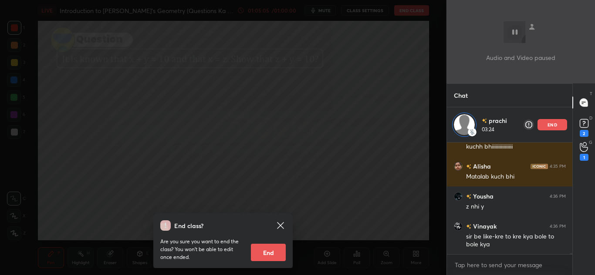
click at [278, 226] on icon at bounding box center [280, 226] width 10 height 10
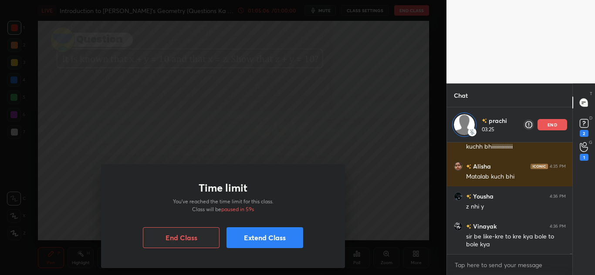
click at [248, 240] on button "Extend Class" at bounding box center [264, 238] width 77 height 21
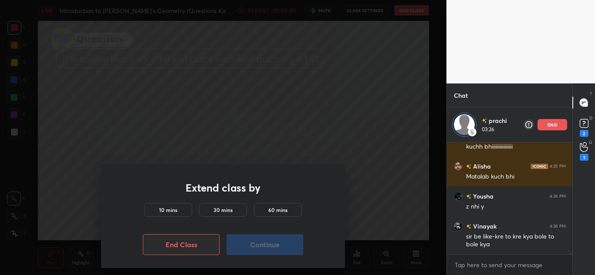
click at [169, 209] on h5 "10 mins" at bounding box center [168, 210] width 18 height 8
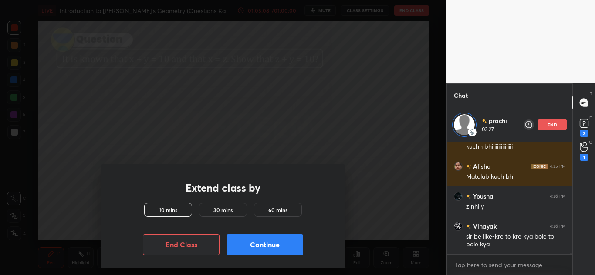
click at [263, 243] on button "Continue" at bounding box center [264, 245] width 77 height 21
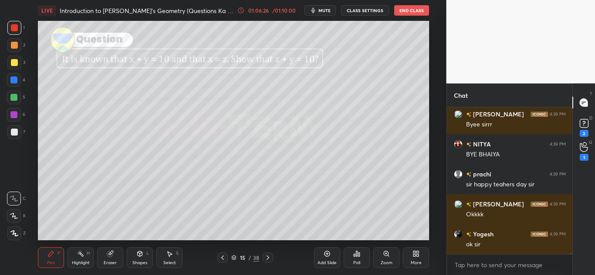
scroll to position [15355, 0]
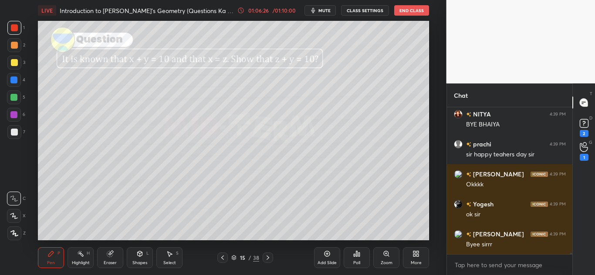
click at [231, 259] on icon at bounding box center [233, 257] width 5 height 5
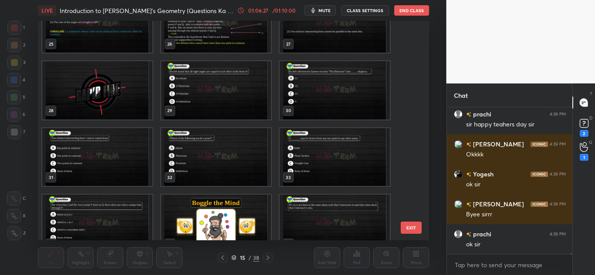
scroll to position [648, 0]
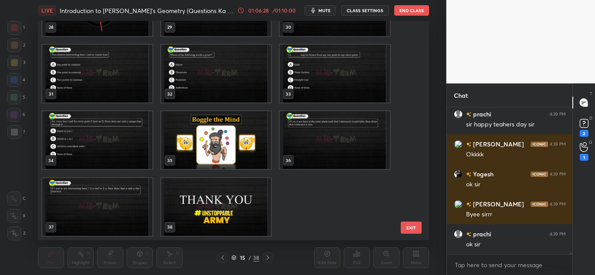
click at [209, 207] on img "grid" at bounding box center [216, 207] width 110 height 58
click at [209, 210] on img "grid" at bounding box center [216, 207] width 110 height 58
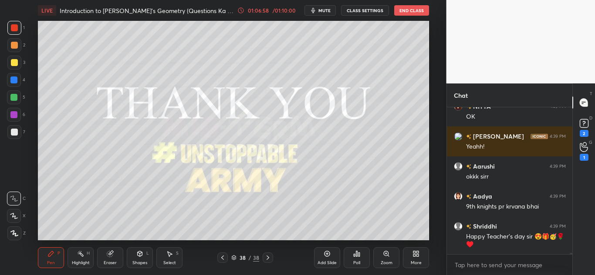
scroll to position [15821, 0]
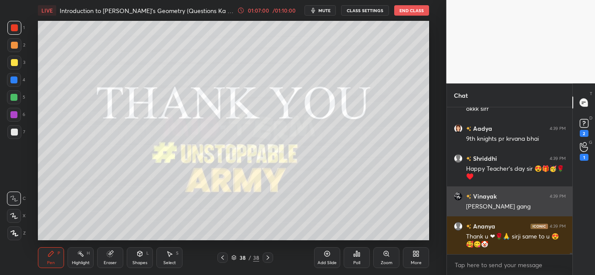
click at [407, 10] on button "End Class" at bounding box center [411, 10] width 35 height 10
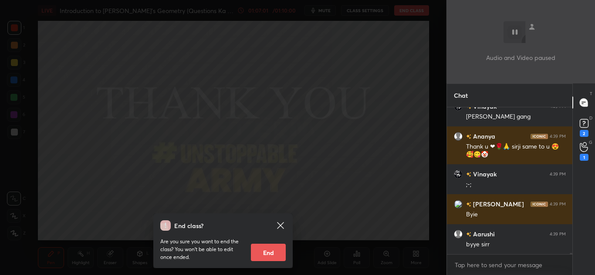
click at [269, 252] on button "End" at bounding box center [268, 252] width 35 height 17
type textarea "x"
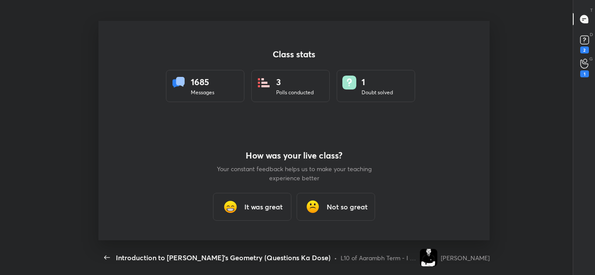
click at [241, 209] on div "It was great" at bounding box center [252, 207] width 78 height 28
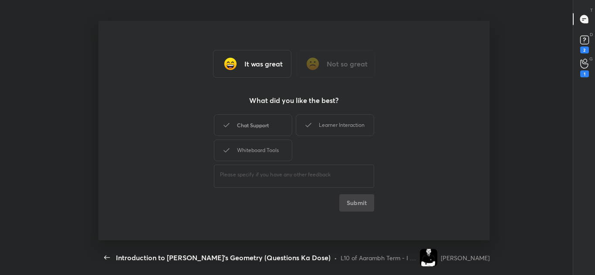
click at [251, 126] on div "Chat Support" at bounding box center [253, 125] width 78 height 22
click at [337, 133] on div "Learner Interaction" at bounding box center [335, 125] width 78 height 22
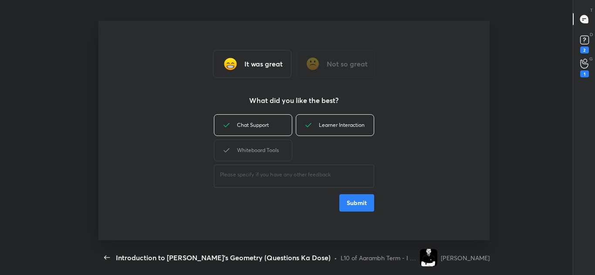
click at [259, 140] on div "Whiteboard Tools" at bounding box center [253, 151] width 78 height 22
click at [353, 205] on button "Submit" at bounding box center [356, 203] width 35 height 17
